Goal: Submit feedback/report problem

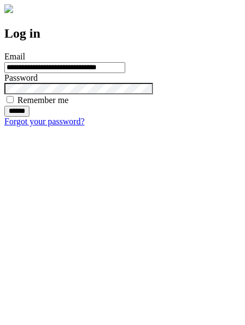
type input "**********"
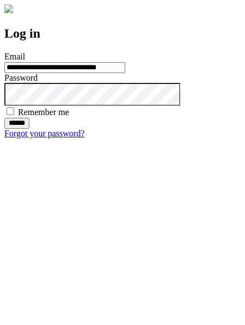
click at [29, 129] on input "******" at bounding box center [16, 123] width 25 height 11
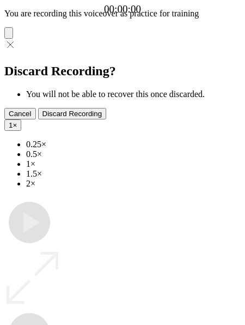
type input "**********"
